Goal: Task Accomplishment & Management: Manage account settings

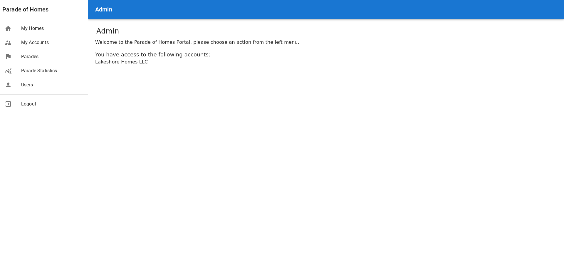
click at [32, 56] on span "Parades" at bounding box center [52, 56] width 62 height 7
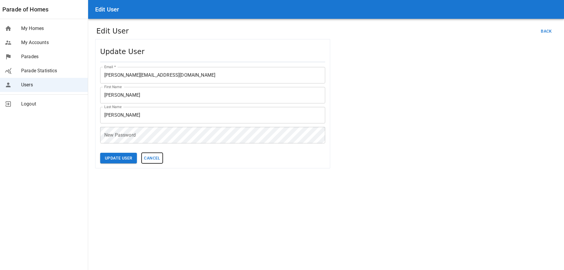
click at [155, 155] on button "Cancel" at bounding box center [152, 158] width 21 height 11
